Goal: Transaction & Acquisition: Purchase product/service

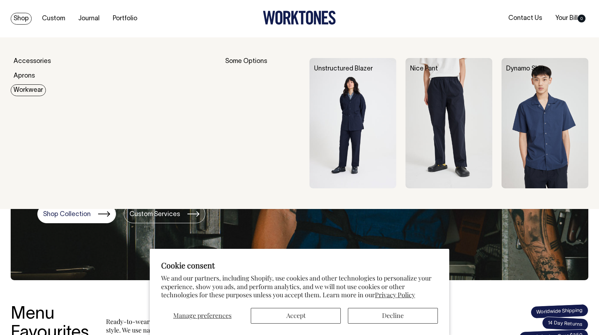
click at [29, 93] on link "Workwear" at bounding box center [28, 90] width 35 height 12
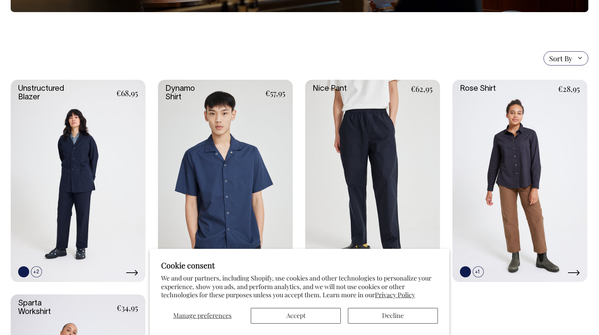
scroll to position [159, 0]
click at [308, 316] on button "Accept" at bounding box center [296, 316] width 90 height 16
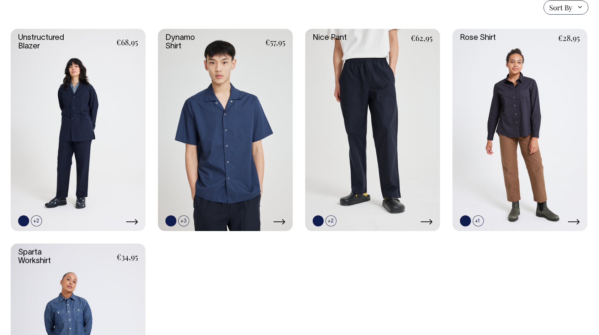
scroll to position [209, 0]
click at [522, 79] on link at bounding box center [519, 130] width 135 height 202
